Goal: Task Accomplishment & Management: Use online tool/utility

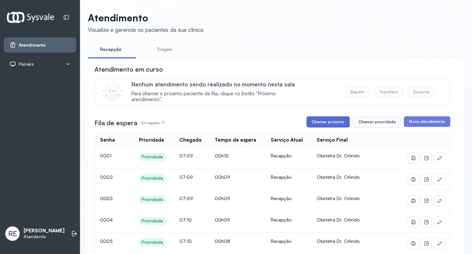
click at [331, 126] on button "Chamar próximo" at bounding box center [328, 121] width 43 height 11
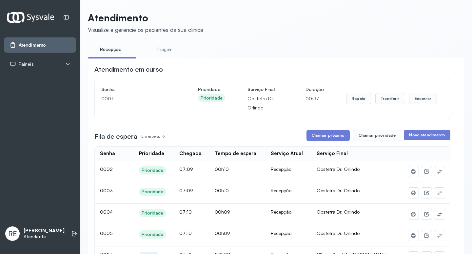
click at [333, 138] on button "Chamar próximo" at bounding box center [328, 135] width 43 height 11
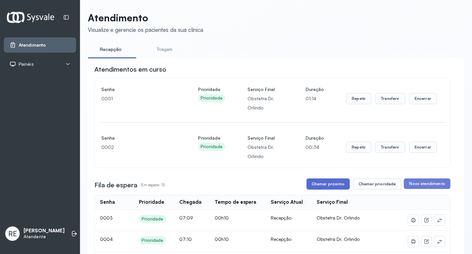
click at [328, 184] on button "Chamar próximo" at bounding box center [328, 183] width 43 height 11
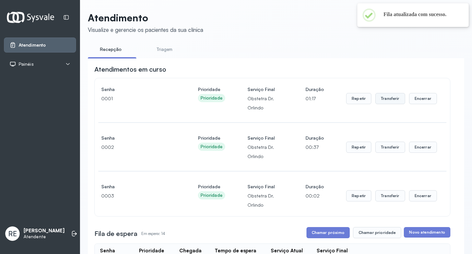
click at [386, 103] on button "Transferir" at bounding box center [391, 98] width 30 height 11
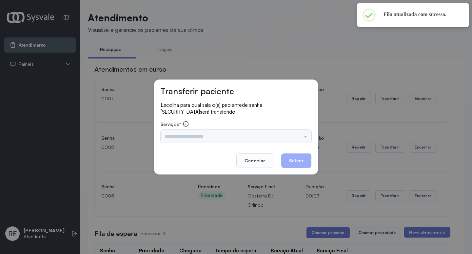
click at [213, 138] on div "Nenhuma opção encontrada" at bounding box center [236, 136] width 151 height 13
click at [206, 133] on div "Nenhuma opção encontrada" at bounding box center [236, 136] width 151 height 13
click at [203, 134] on div "Nenhuma opção encontrada" at bounding box center [236, 136] width 151 height 13
click at [203, 134] on input "text" at bounding box center [236, 136] width 151 height 13
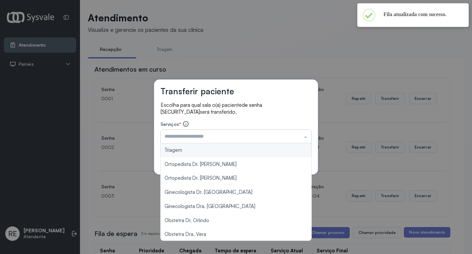
click at [203, 134] on input "text" at bounding box center [236, 136] width 151 height 13
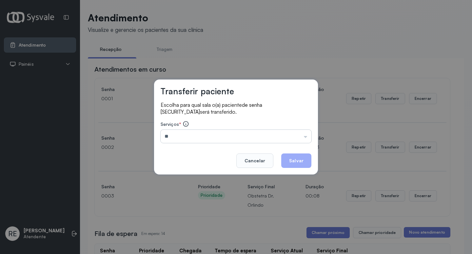
click at [203, 134] on input "**" at bounding box center [236, 136] width 151 height 13
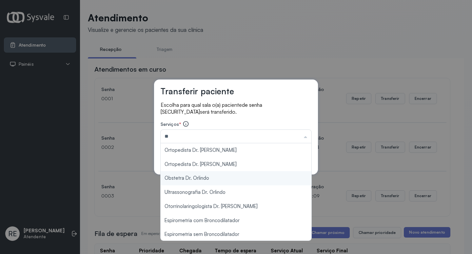
type input "**********"
click at [196, 175] on div "**********" at bounding box center [236, 127] width 472 height 254
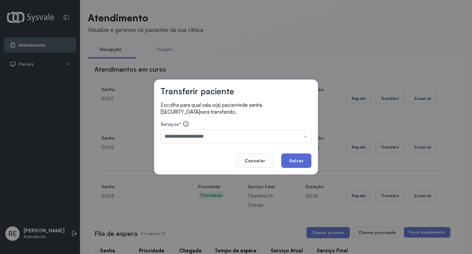
click at [295, 156] on button "Salvar" at bounding box center [296, 160] width 30 height 14
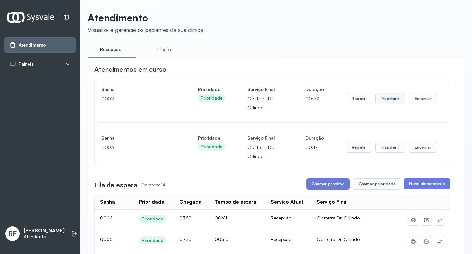
click at [391, 99] on button "Transferir" at bounding box center [391, 98] width 30 height 11
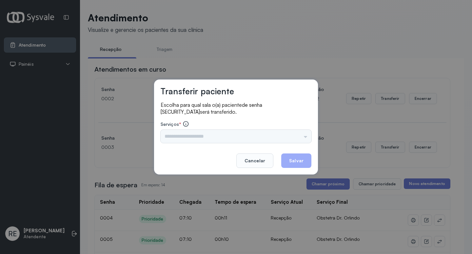
click at [185, 135] on input "text" at bounding box center [236, 136] width 151 height 13
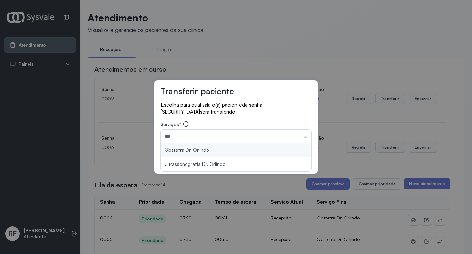
type input "**********"
drag, startPoint x: 195, startPoint y: 153, endPoint x: 253, endPoint y: 156, distance: 58.2
click at [200, 152] on div "**********" at bounding box center [236, 126] width 164 height 95
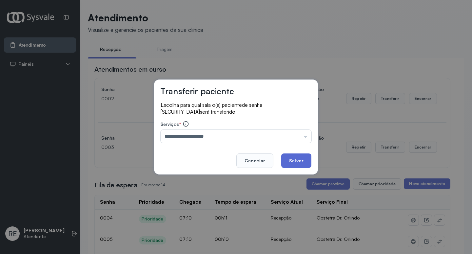
click at [302, 157] on button "Salvar" at bounding box center [296, 160] width 30 height 14
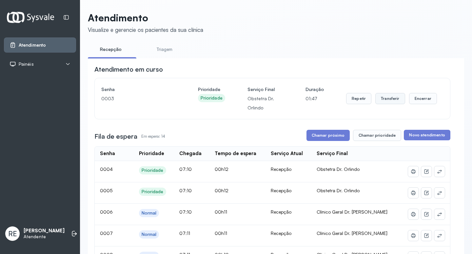
click at [390, 102] on button "Transferir" at bounding box center [391, 98] width 30 height 11
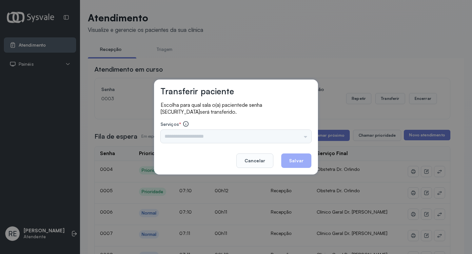
click at [183, 136] on div "Triagem Ortopedista Dr. Mauricio Ortopedista Dr. Ramon Ginecologista Dr. Amilto…" at bounding box center [236, 136] width 151 height 13
click at [183, 136] on input "text" at bounding box center [236, 136] width 151 height 13
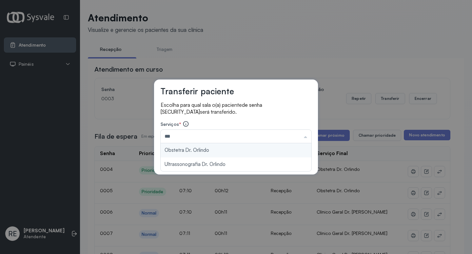
type input "**********"
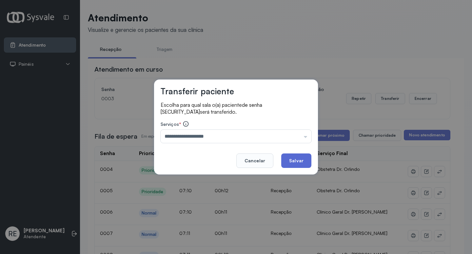
click at [304, 158] on button "Salvar" at bounding box center [296, 160] width 30 height 14
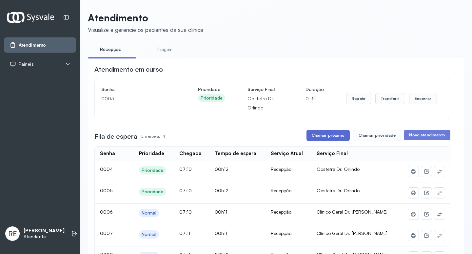
click at [334, 136] on button "Chamar próximo" at bounding box center [328, 135] width 43 height 11
click at [392, 102] on button "Transferir" at bounding box center [391, 98] width 30 height 11
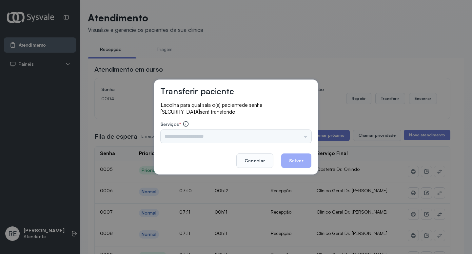
click at [178, 139] on div "Triagem Ortopedista Dr. Mauricio Ortopedista Dr. Ramon Ginecologista Dr. Amilto…" at bounding box center [236, 136] width 151 height 13
click at [178, 139] on input "text" at bounding box center [236, 136] width 151 height 13
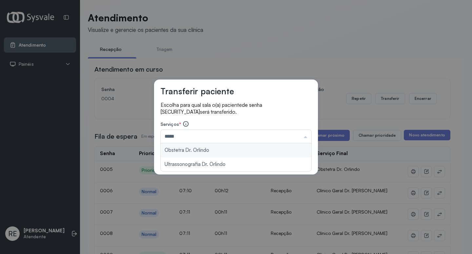
type input "**********"
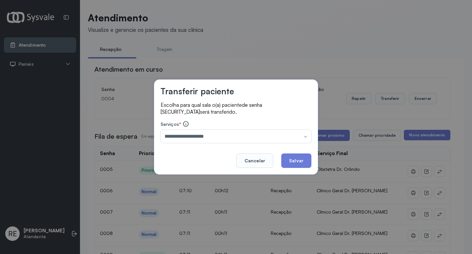
click at [198, 150] on div "**********" at bounding box center [236, 126] width 164 height 95
click at [302, 167] on button "Salvar" at bounding box center [296, 160] width 30 height 14
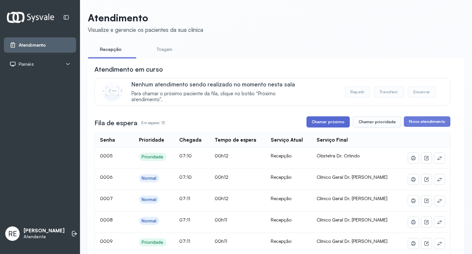
click at [330, 124] on button "Chamar próximo" at bounding box center [328, 121] width 43 height 11
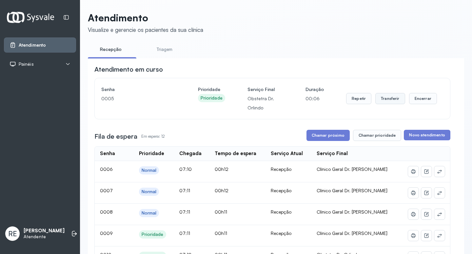
click at [392, 95] on button "Transferir" at bounding box center [391, 98] width 30 height 11
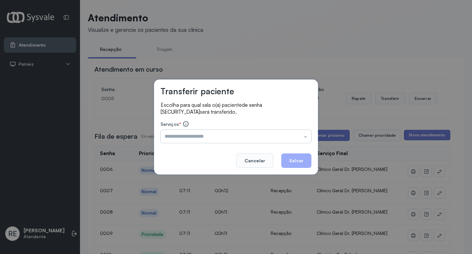
click at [197, 136] on input "text" at bounding box center [236, 136] width 151 height 13
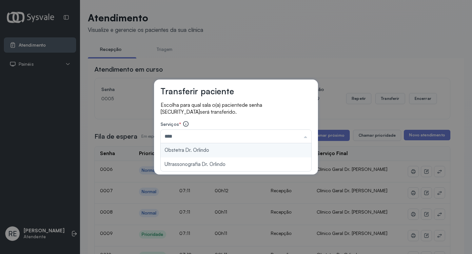
type input "**********"
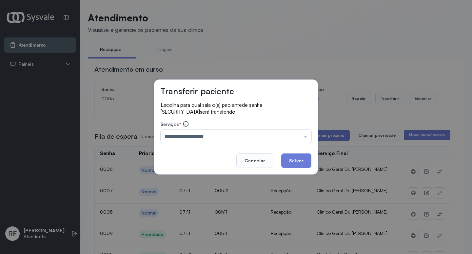
click at [195, 146] on div "**********" at bounding box center [236, 126] width 164 height 95
click at [299, 158] on button "Salvar" at bounding box center [296, 160] width 30 height 14
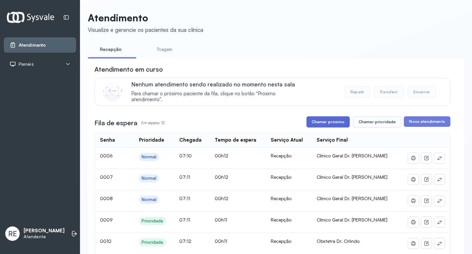
click at [339, 123] on button "Chamar próximo" at bounding box center [328, 121] width 43 height 11
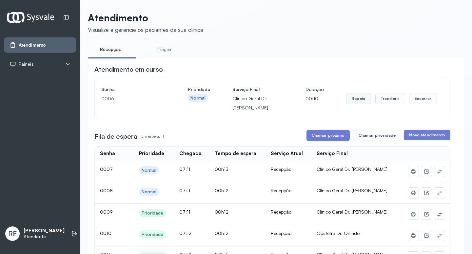
click at [349, 101] on button "Repetir" at bounding box center [358, 98] width 25 height 11
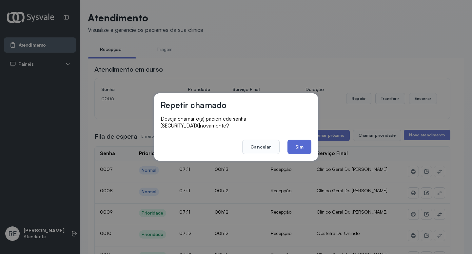
click at [298, 145] on button "Sim" at bounding box center [300, 146] width 24 height 14
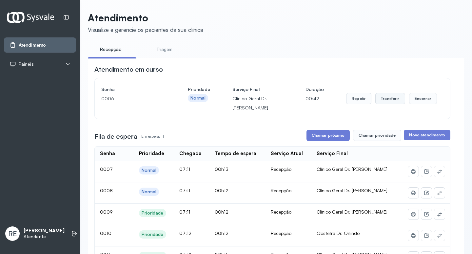
click at [381, 98] on button "Transferir" at bounding box center [391, 98] width 30 height 11
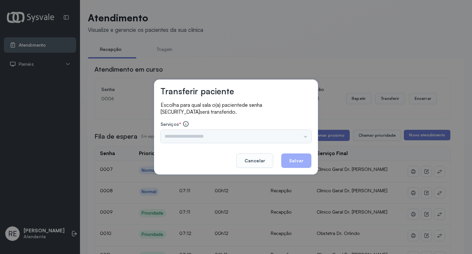
drag, startPoint x: 210, startPoint y: 141, endPoint x: 199, endPoint y: 134, distance: 12.7
click at [207, 140] on div "Triagem Ortopedista Dr. Mauricio Ortopedista Dr. Ramon Ginecologista Dr. Amilto…" at bounding box center [236, 136] width 151 height 13
click at [199, 134] on input "text" at bounding box center [236, 136] width 151 height 13
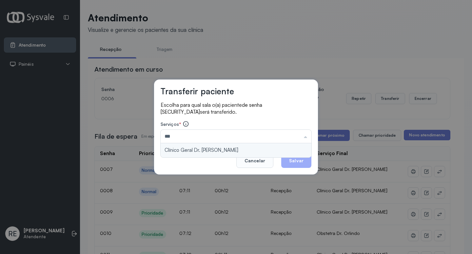
type input "**********"
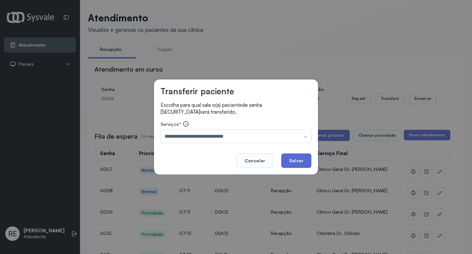
drag, startPoint x: 292, startPoint y: 157, endPoint x: 300, endPoint y: 154, distance: 9.4
click at [292, 157] on button "Salvar" at bounding box center [296, 160] width 30 height 14
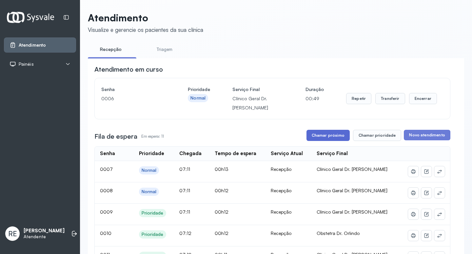
drag, startPoint x: 321, startPoint y: 143, endPoint x: 323, endPoint y: 138, distance: 4.8
click at [323, 138] on button "Chamar próximo" at bounding box center [328, 135] width 43 height 11
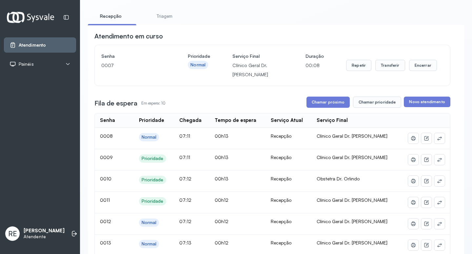
scroll to position [33, 0]
drag, startPoint x: 382, startPoint y: 64, endPoint x: 374, endPoint y: 68, distance: 9.7
click at [376, 68] on button "Transferir" at bounding box center [391, 65] width 30 height 11
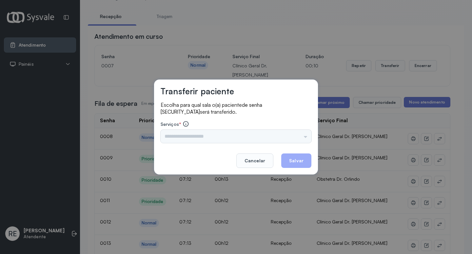
click at [176, 138] on input "text" at bounding box center [236, 136] width 151 height 13
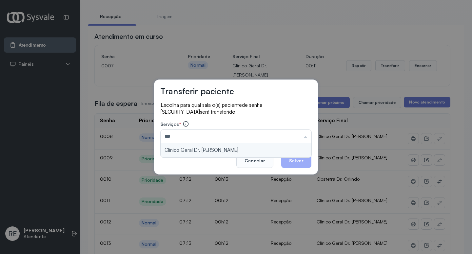
type input "**********"
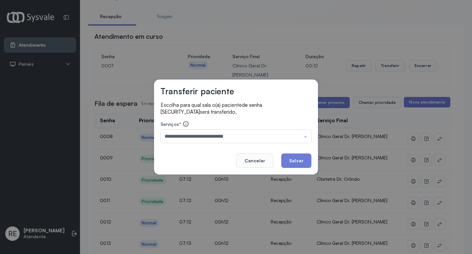
click at [297, 159] on button "Salvar" at bounding box center [296, 160] width 30 height 14
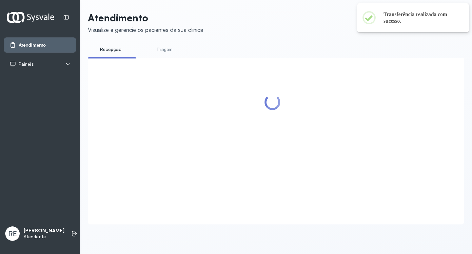
scroll to position [0, 0]
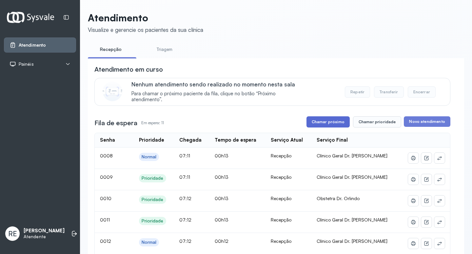
click at [331, 122] on button "Chamar próximo" at bounding box center [328, 121] width 43 height 11
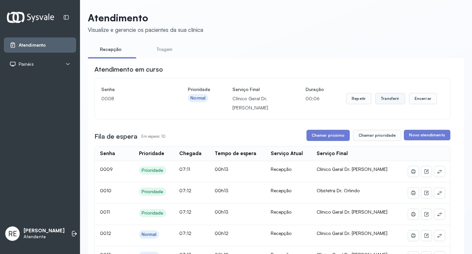
click at [393, 100] on button "Transferir" at bounding box center [391, 98] width 30 height 11
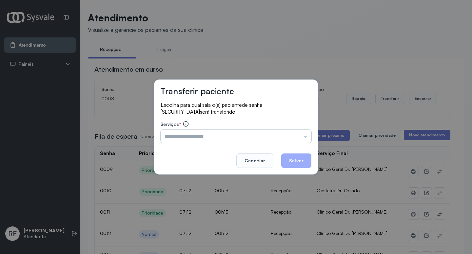
click at [196, 134] on input "text" at bounding box center [236, 136] width 151 height 13
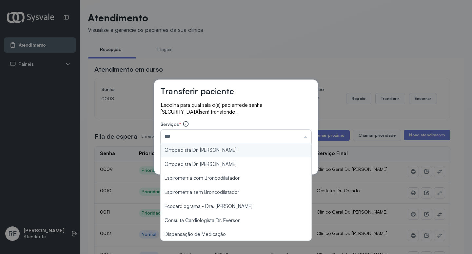
type input "**********"
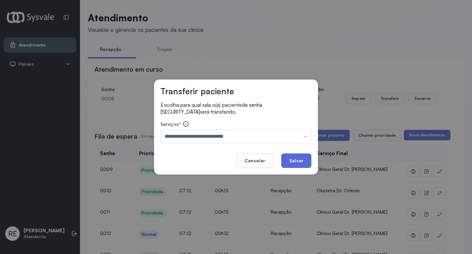
click at [295, 158] on button "Salvar" at bounding box center [296, 160] width 30 height 14
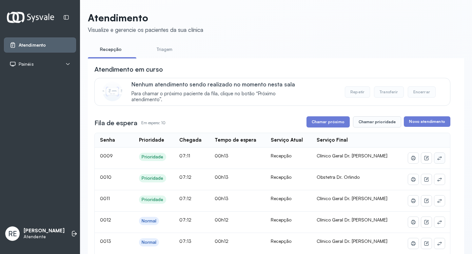
click at [435, 161] on button at bounding box center [440, 158] width 10 height 10
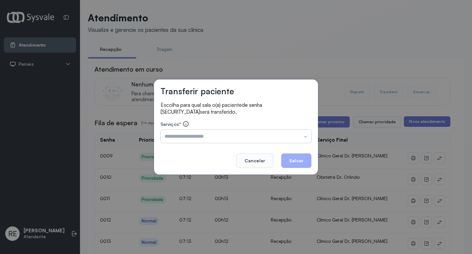
click at [201, 138] on input "text" at bounding box center [236, 136] width 151 height 13
type input "**********"
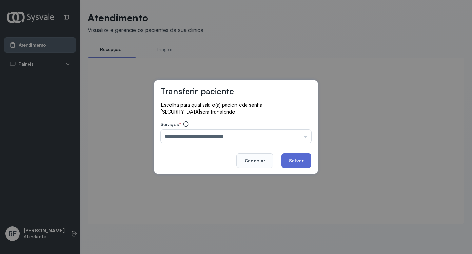
click at [292, 158] on button "Salvar" at bounding box center [296, 160] width 30 height 14
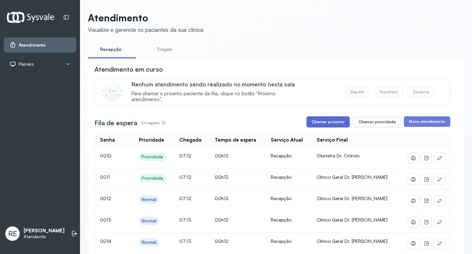
click at [328, 124] on button "Chamar próximo" at bounding box center [328, 121] width 43 height 11
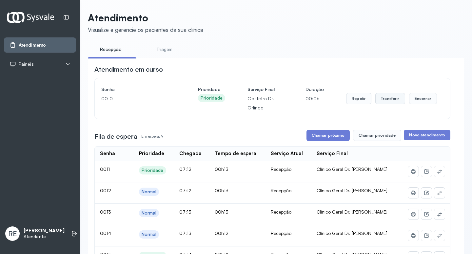
click at [383, 102] on button "Transferir" at bounding box center [391, 98] width 30 height 11
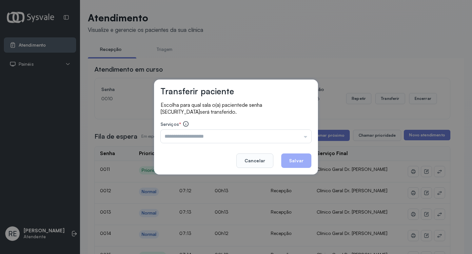
click at [193, 145] on footer "Cancelar Salvar" at bounding box center [236, 156] width 151 height 24
click at [185, 138] on input "text" at bounding box center [236, 136] width 151 height 13
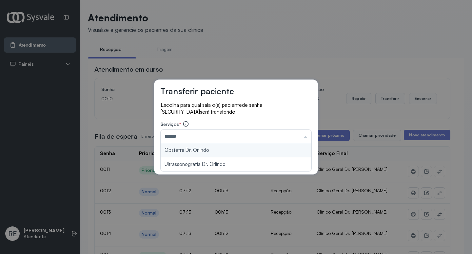
type input "**********"
click at [194, 146] on div "**********" at bounding box center [236, 126] width 164 height 95
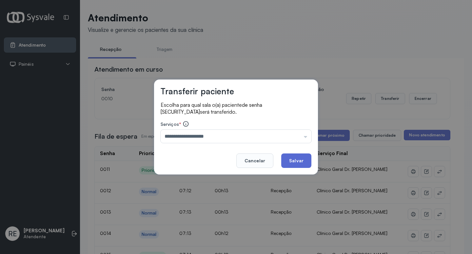
click at [299, 158] on button "Salvar" at bounding box center [296, 160] width 30 height 14
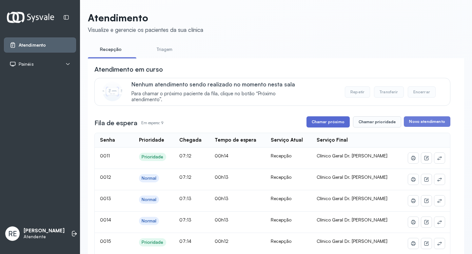
click at [318, 122] on button "Chamar próximo" at bounding box center [328, 121] width 43 height 11
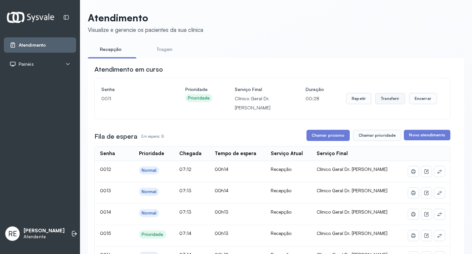
click at [381, 101] on button "Transferir" at bounding box center [391, 98] width 30 height 11
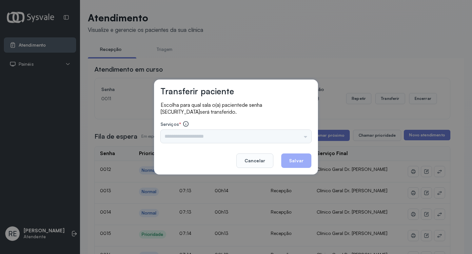
click at [215, 145] on footer "Cancelar Salvar" at bounding box center [236, 156] width 151 height 24
click at [197, 137] on input "text" at bounding box center [236, 136] width 151 height 13
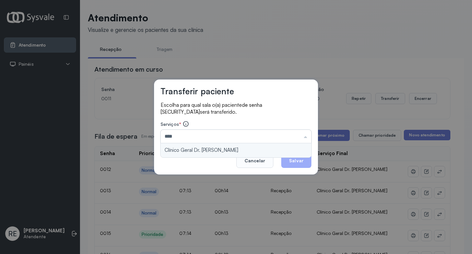
type input "**********"
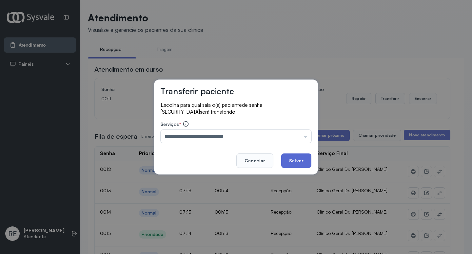
click at [295, 163] on button "Salvar" at bounding box center [296, 160] width 30 height 14
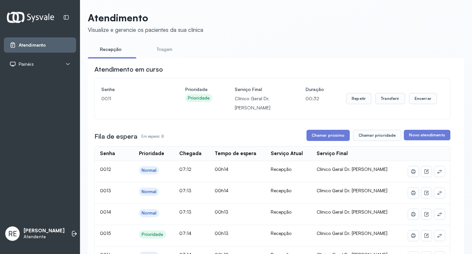
click at [328, 140] on button "Chamar próximo" at bounding box center [328, 135] width 43 height 11
click at [389, 97] on button "Transferir" at bounding box center [391, 98] width 30 height 11
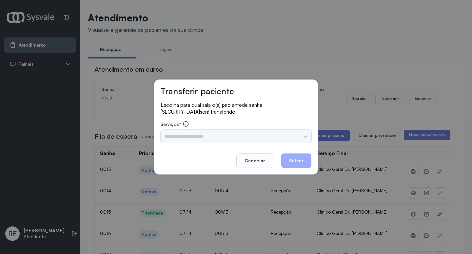
click at [178, 142] on div "Triagem Ortopedista Dr. Mauricio Ortopedista Dr. Ramon Ginecologista Dr. Amilto…" at bounding box center [236, 136] width 151 height 13
click at [178, 136] on div "Triagem Ortopedista Dr. Mauricio Ortopedista Dr. Ramon Ginecologista Dr. Amilto…" at bounding box center [236, 136] width 151 height 13
click at [171, 139] on input "text" at bounding box center [236, 136] width 151 height 13
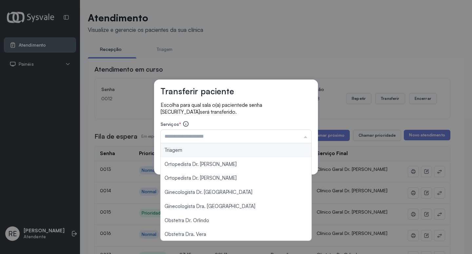
click at [171, 139] on input "text" at bounding box center [236, 136] width 151 height 13
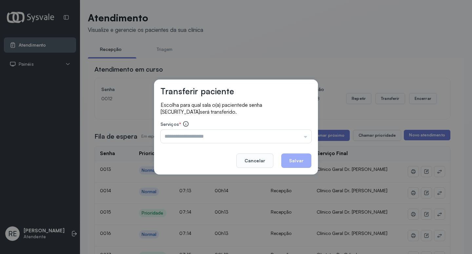
click at [171, 139] on input "text" at bounding box center [236, 136] width 151 height 13
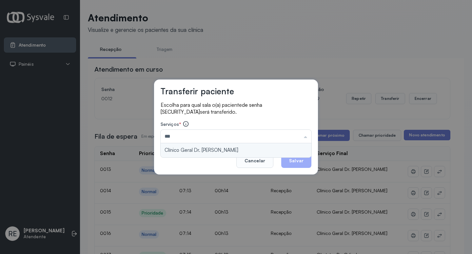
type input "**********"
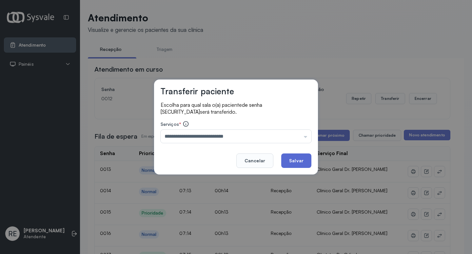
click at [300, 157] on button "Salvar" at bounding box center [296, 160] width 30 height 14
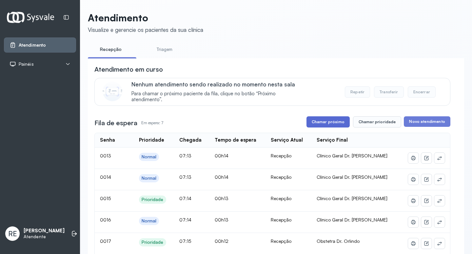
click at [318, 125] on button "Chamar próximo" at bounding box center [328, 121] width 43 height 11
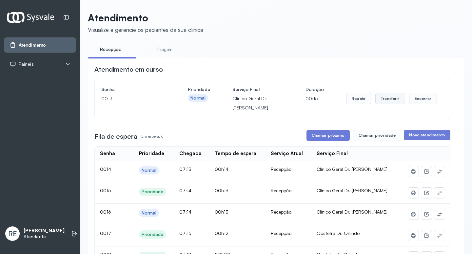
click at [384, 98] on button "Transferir" at bounding box center [391, 98] width 30 height 11
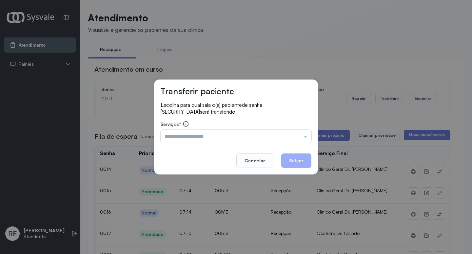
drag, startPoint x: 251, startPoint y: 165, endPoint x: 298, endPoint y: 140, distance: 54.0
click at [252, 164] on button "Cancelar" at bounding box center [255, 160] width 37 height 14
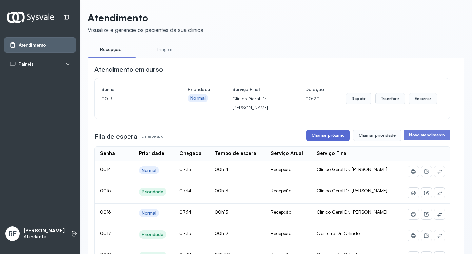
click at [337, 138] on button "Chamar próximo" at bounding box center [328, 135] width 43 height 11
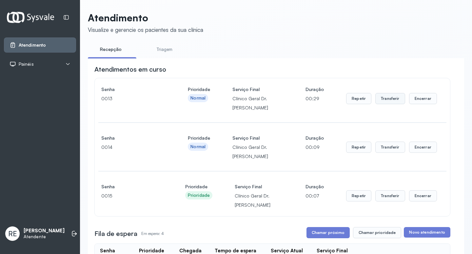
click at [389, 101] on button "Transferir" at bounding box center [391, 98] width 30 height 11
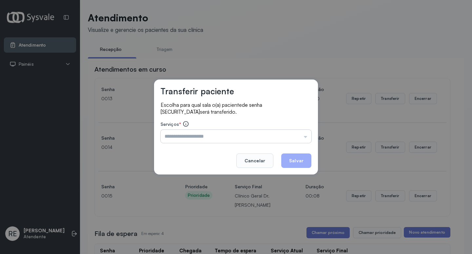
click at [176, 136] on input "text" at bounding box center [236, 136] width 151 height 13
type input "**********"
click at [302, 160] on button "Salvar" at bounding box center [296, 160] width 30 height 14
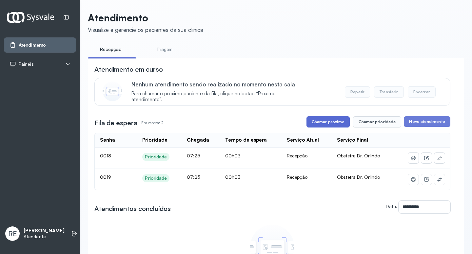
click at [333, 121] on button "Chamar próximo" at bounding box center [328, 121] width 43 height 11
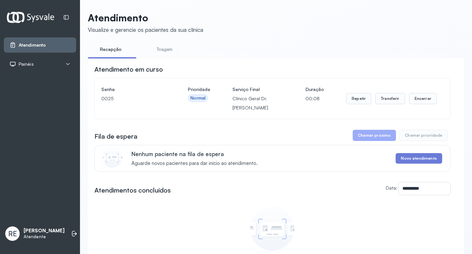
drag, startPoint x: 411, startPoint y: 216, endPoint x: 390, endPoint y: 210, distance: 21.8
click at [410, 216] on div "Nenhum atendimento concluído Nenhum atendimento foi concluído nesta sala no dia…" at bounding box center [272, 238] width 356 height 70
